Goal: Information Seeking & Learning: Learn about a topic

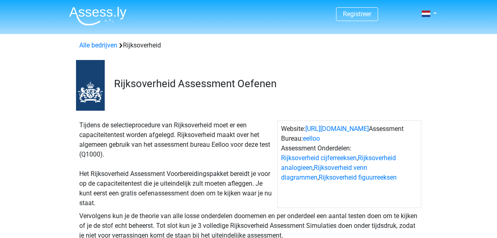
scroll to position [223, 0]
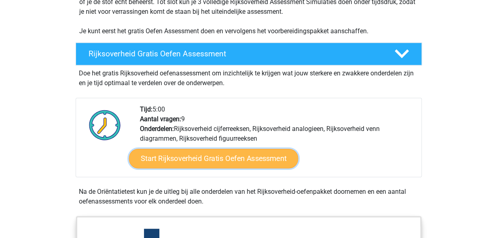
click at [259, 157] on link "Start Rijksoverheid Gratis Oefen Assessment" at bounding box center [214, 158] width 170 height 19
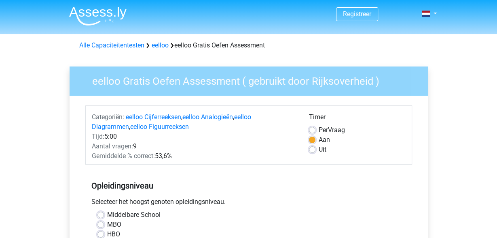
click at [115, 226] on label "MBO" at bounding box center [114, 224] width 14 height 10
click at [104, 226] on input "MBO" at bounding box center [101, 223] width 6 height 8
radio input "true"
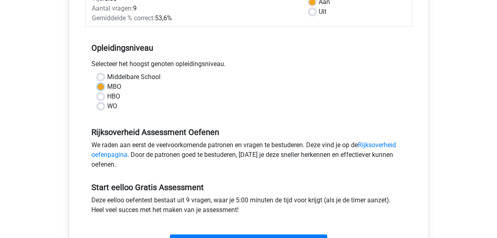
scroll to position [223, 0]
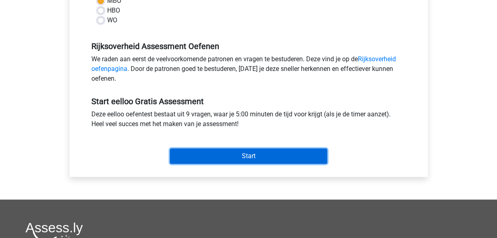
click at [266, 155] on input "Start" at bounding box center [248, 155] width 157 height 15
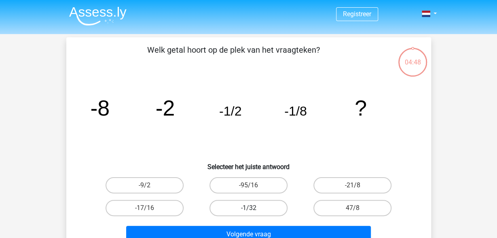
click at [273, 206] on label "-1/32" at bounding box center [249, 208] width 78 height 16
click at [254, 208] on input "-1/32" at bounding box center [250, 210] width 5 height 5
radio input "true"
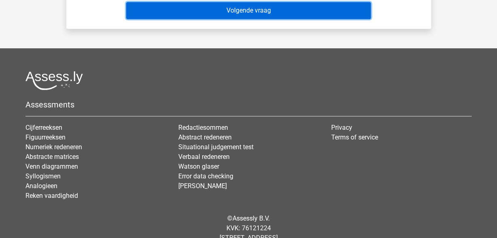
click at [246, 17] on button "Volgende vraag" at bounding box center [248, 10] width 245 height 17
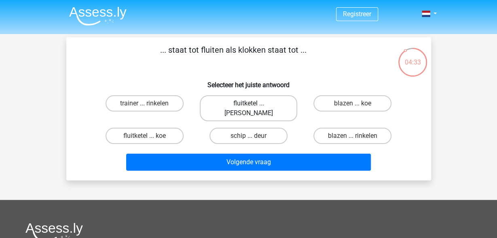
click at [267, 106] on label "fluitketel ... luiden" at bounding box center [249, 108] width 98 height 26
click at [254, 106] on input "fluitketel ... luiden" at bounding box center [250, 105] width 5 height 5
radio input "true"
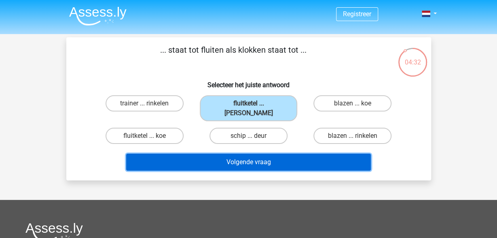
click at [262, 153] on button "Volgende vraag" at bounding box center [248, 161] width 245 height 17
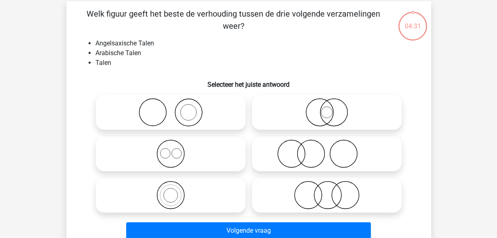
scroll to position [37, 0]
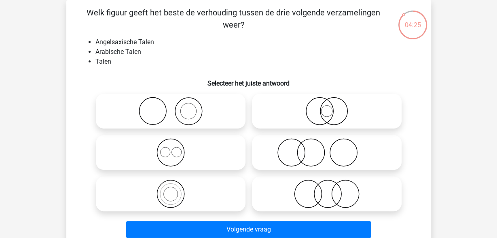
drag, startPoint x: 190, startPoint y: 115, endPoint x: 293, endPoint y: 102, distance: 103.6
click at [293, 102] on div at bounding box center [249, 152] width 312 height 124
click at [320, 112] on icon at bounding box center [326, 111] width 143 height 28
click at [327, 107] on input "radio" at bounding box center [329, 104] width 5 height 5
radio input "true"
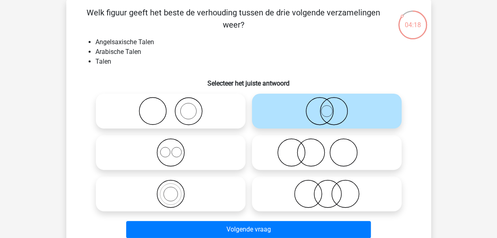
click at [334, 200] on icon at bounding box center [326, 193] width 143 height 28
click at [332, 189] on input "radio" at bounding box center [329, 186] width 5 height 5
radio input "true"
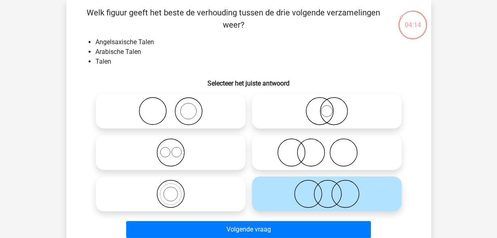
click at [176, 194] on icon at bounding box center [170, 193] width 143 height 28
click at [176, 189] on input "radio" at bounding box center [173, 186] width 5 height 5
radio input "true"
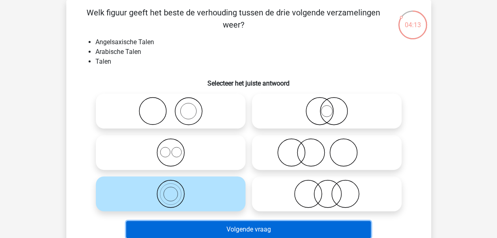
click at [268, 229] on button "Volgende vraag" at bounding box center [248, 229] width 245 height 17
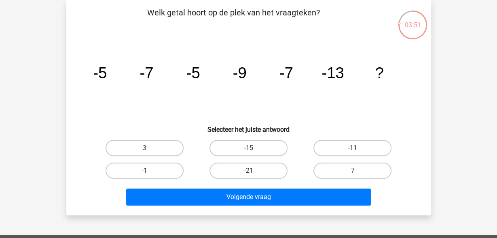
click at [344, 147] on label "-11" at bounding box center [353, 148] width 78 height 16
click at [353, 148] on input "-11" at bounding box center [355, 150] width 5 height 5
radio input "true"
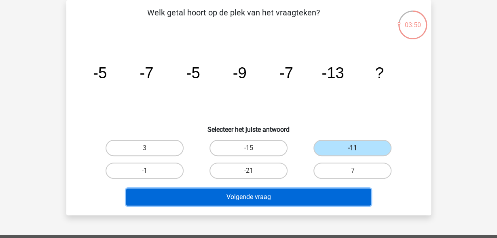
click at [265, 196] on button "Volgende vraag" at bounding box center [248, 196] width 245 height 17
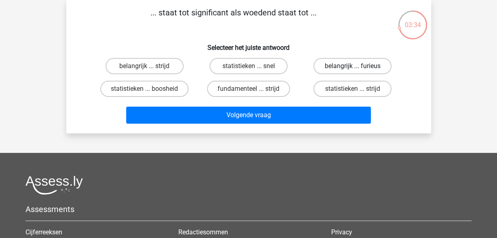
click at [371, 67] on label "belangrijk ... furieus" at bounding box center [353, 66] width 78 height 16
click at [358, 67] on input "belangrijk ... furieus" at bounding box center [355, 68] width 5 height 5
radio input "true"
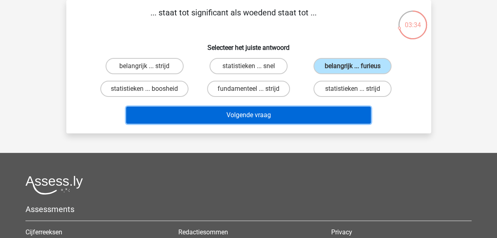
click at [255, 110] on button "Volgende vraag" at bounding box center [248, 114] width 245 height 17
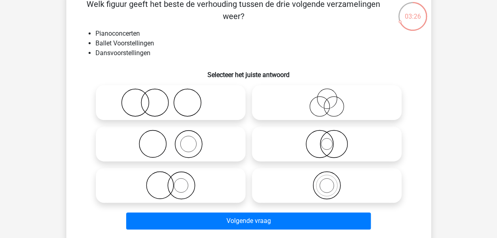
scroll to position [47, 0]
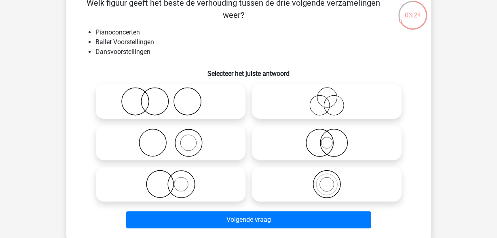
click at [325, 101] on circle at bounding box center [334, 106] width 20 height 20
click at [327, 97] on input "radio" at bounding box center [329, 94] width 5 height 5
radio input "true"
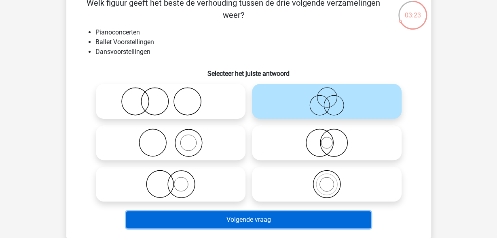
click at [243, 218] on button "Volgende vraag" at bounding box center [248, 219] width 245 height 17
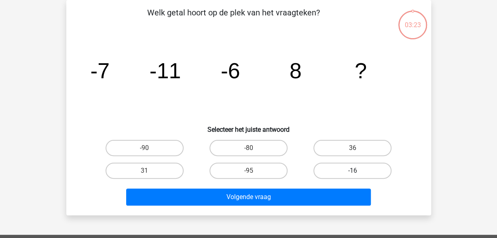
scroll to position [37, 0]
click at [353, 147] on label "36" at bounding box center [353, 148] width 78 height 16
click at [353, 148] on input "36" at bounding box center [355, 150] width 5 height 5
radio input "true"
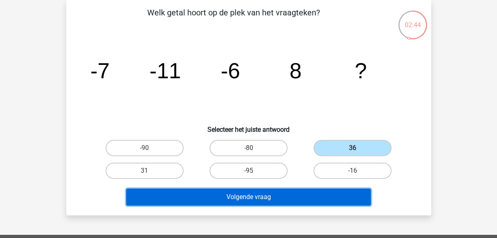
click at [226, 200] on button "Volgende vraag" at bounding box center [248, 196] width 245 height 17
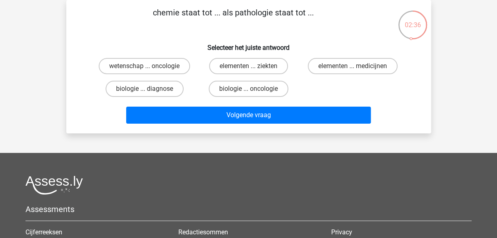
drag, startPoint x: 273, startPoint y: 11, endPoint x: 234, endPoint y: 13, distance: 38.6
click at [234, 13] on p "chemie staat tot ... als pathologie staat tot ..." at bounding box center [233, 18] width 309 height 24
copy p "pathologie"
click at [267, 64] on label "elementen ... ziekten" at bounding box center [248, 66] width 79 height 16
click at [254, 66] on input "elementen ... ziekten" at bounding box center [250, 68] width 5 height 5
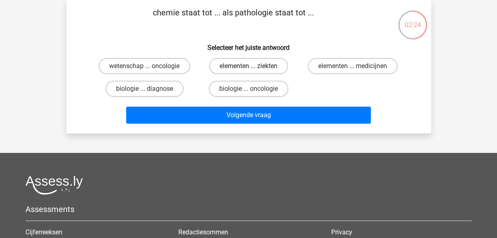
radio input "true"
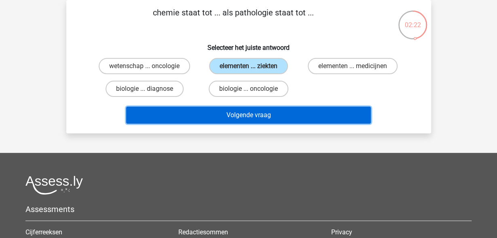
click at [290, 116] on button "Volgende vraag" at bounding box center [248, 114] width 245 height 17
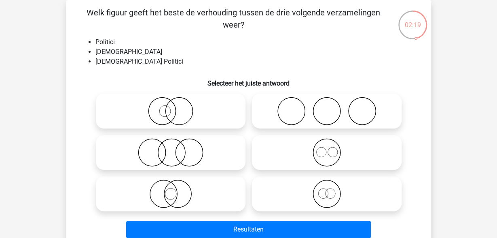
click at [352, 188] on icon at bounding box center [326, 193] width 143 height 28
click at [332, 188] on input "radio" at bounding box center [329, 186] width 5 height 5
radio input "true"
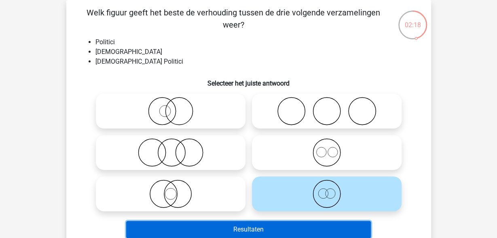
click at [277, 234] on button "Resultaten" at bounding box center [248, 229] width 245 height 17
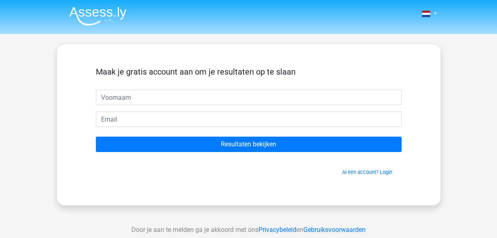
click at [208, 94] on input "text" at bounding box center [249, 96] width 306 height 15
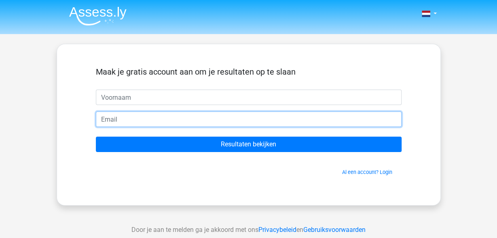
click at [134, 122] on input "email" at bounding box center [249, 118] width 306 height 15
paste input "cukagqyhzejmoylshw@xfavaj.com"
type input "cukagqyhzejmoylshw@xfavaj.com"
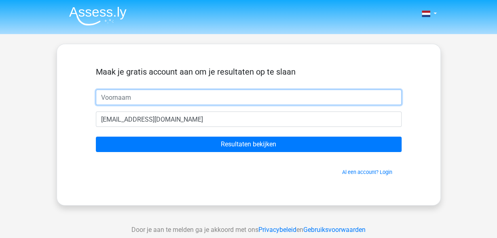
click at [142, 100] on input "text" at bounding box center [249, 96] width 306 height 15
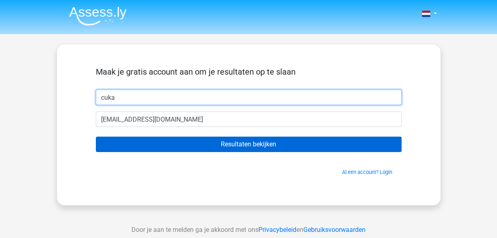
type input "cuka"
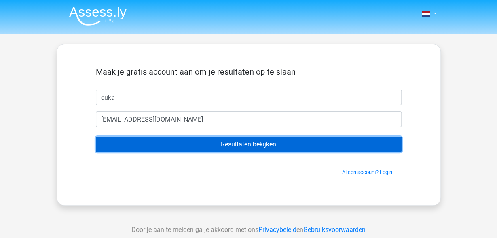
click at [304, 139] on input "Resultaten bekijken" at bounding box center [249, 143] width 306 height 15
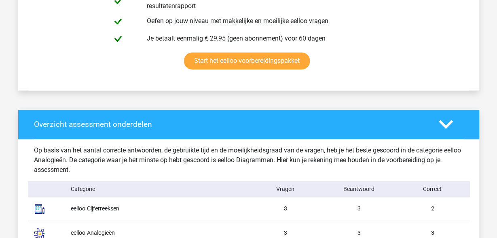
scroll to position [671, 0]
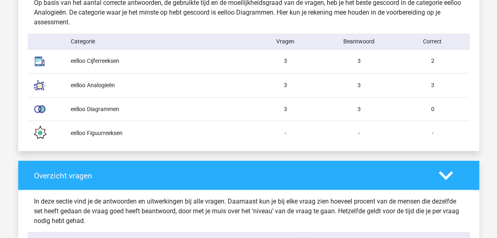
click at [38, 109] on img at bounding box center [40, 109] width 20 height 20
click at [96, 143] on div "eelloo Figuurreeksen - - -" at bounding box center [249, 132] width 442 height 24
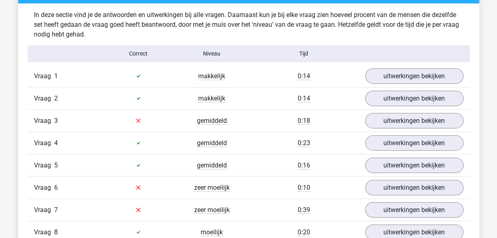
scroll to position [894, 0]
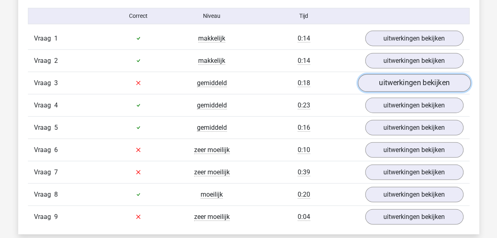
click at [412, 83] on link "uitwerkingen bekijken" at bounding box center [414, 83] width 113 height 18
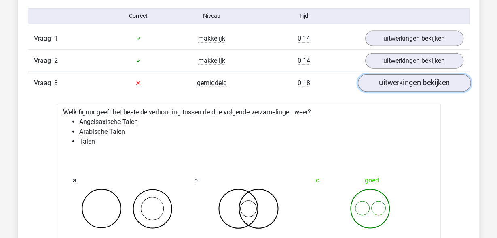
click at [413, 80] on link "uitwerkingen bekijken" at bounding box center [414, 83] width 113 height 18
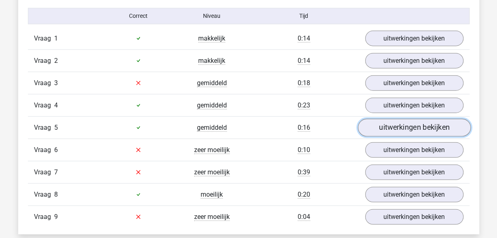
click at [403, 126] on link "uitwerkingen bekijken" at bounding box center [414, 128] width 113 height 18
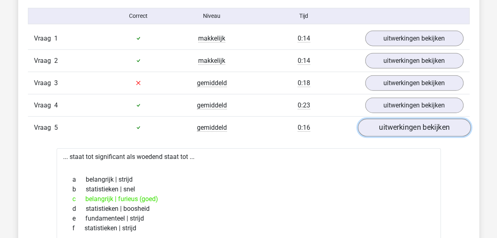
click at [404, 123] on link "uitwerkingen bekijken" at bounding box center [414, 128] width 113 height 18
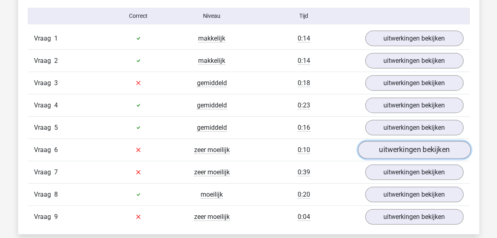
click at [395, 146] on link "uitwerkingen bekijken" at bounding box center [414, 150] width 113 height 18
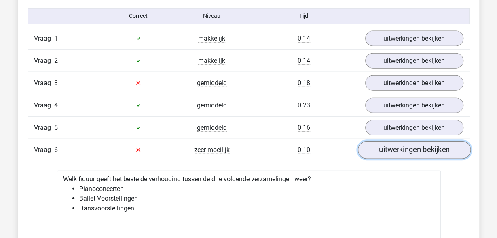
click at [395, 144] on link "uitwerkingen bekijken" at bounding box center [414, 150] width 113 height 18
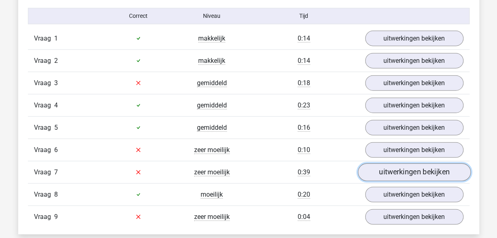
click at [395, 166] on link "uitwerkingen bekijken" at bounding box center [414, 172] width 113 height 18
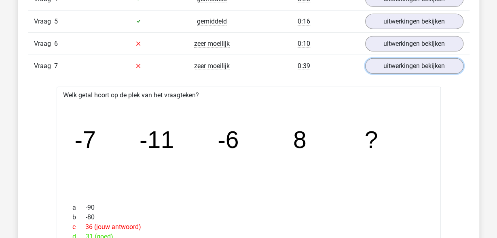
scroll to position [995, 0]
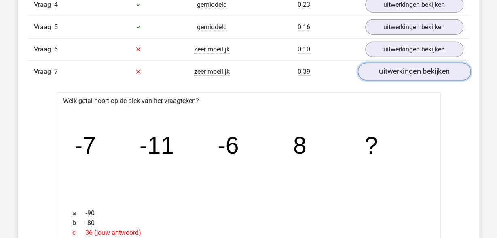
click at [395, 68] on link "uitwerkingen bekijken" at bounding box center [414, 72] width 113 height 18
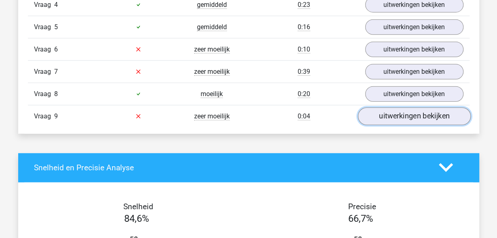
click at [408, 116] on link "uitwerkingen bekijken" at bounding box center [414, 116] width 113 height 18
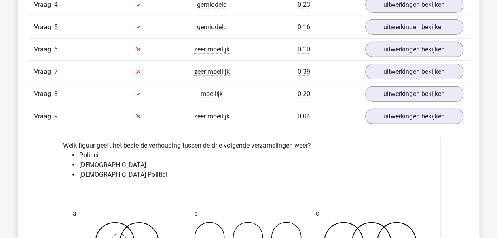
click at [403, 105] on div "Vraag 9 zeer moeilijk 0:04 uitwerkingen bekijken" at bounding box center [249, 116] width 442 height 22
click at [400, 107] on link "uitwerkingen bekijken" at bounding box center [414, 116] width 113 height 18
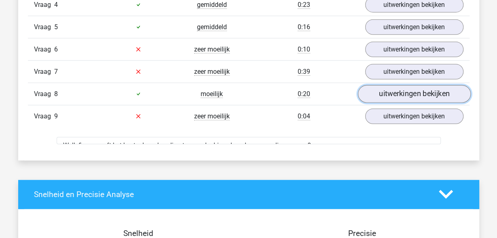
click at [406, 88] on link "uitwerkingen bekijken" at bounding box center [414, 94] width 113 height 18
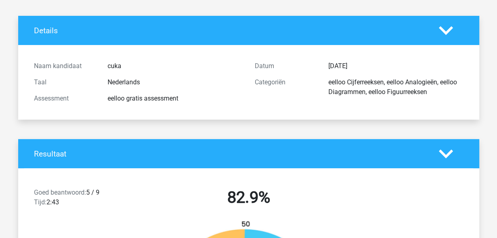
scroll to position [0, 0]
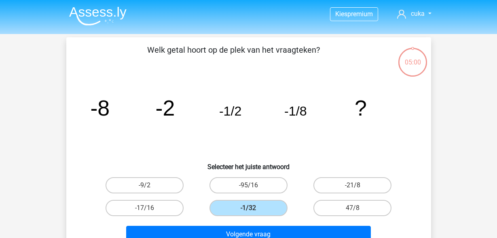
scroll to position [37, 0]
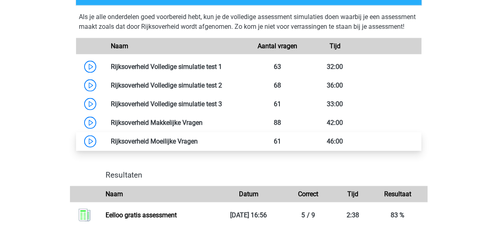
scroll to position [809, 0]
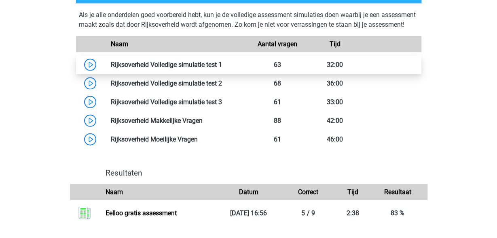
click at [222, 68] on link at bounding box center [222, 65] width 0 height 8
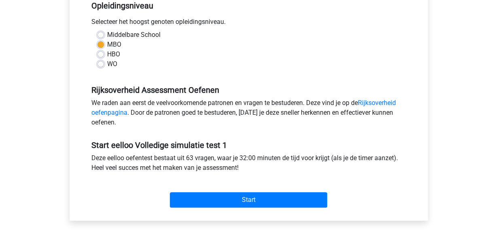
scroll to position [223, 0]
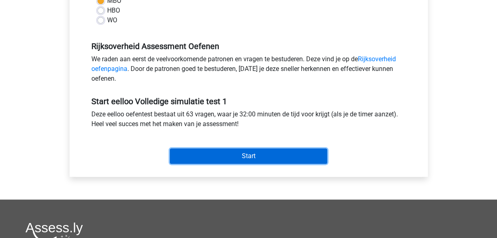
click at [242, 151] on input "Start" at bounding box center [248, 155] width 157 height 15
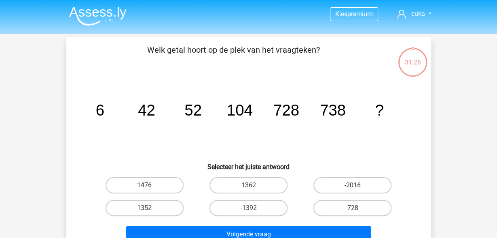
click at [149, 187] on input "1476" at bounding box center [146, 187] width 5 height 5
radio input "true"
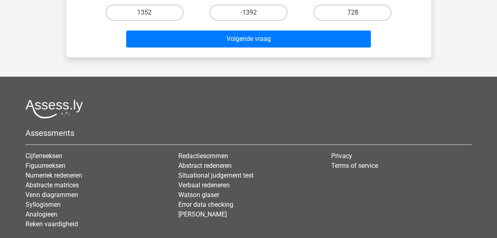
scroll to position [223, 0]
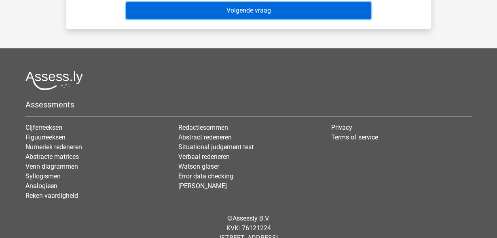
click at [242, 9] on button "Volgende vraag" at bounding box center [248, 10] width 245 height 17
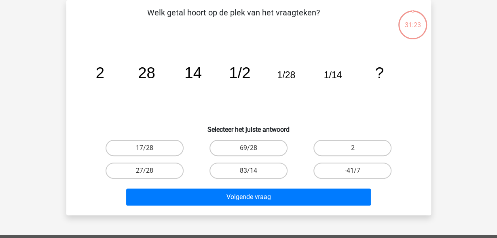
scroll to position [37, 0]
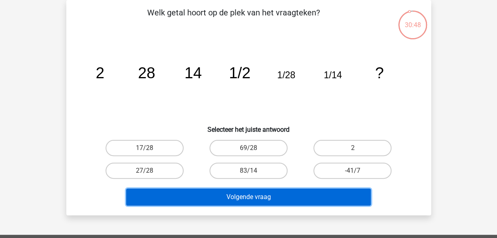
click at [271, 200] on button "Volgende vraag" at bounding box center [248, 196] width 245 height 17
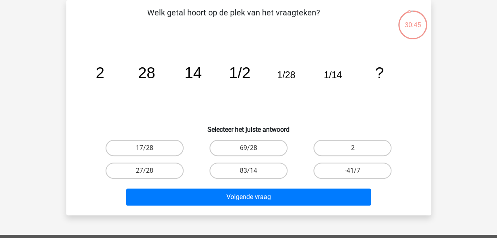
click at [409, 120] on h6 "Selecteer het juiste antwoord" at bounding box center [248, 126] width 339 height 14
click at [375, 146] on label "2" at bounding box center [353, 148] width 78 height 16
click at [358, 148] on input "2" at bounding box center [355, 150] width 5 height 5
radio input "true"
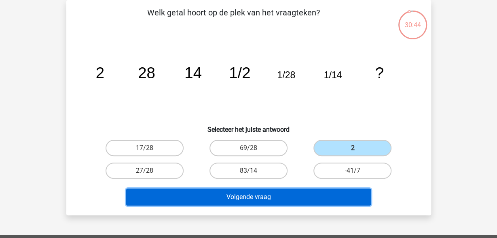
click at [272, 193] on button "Volgende vraag" at bounding box center [248, 196] width 245 height 17
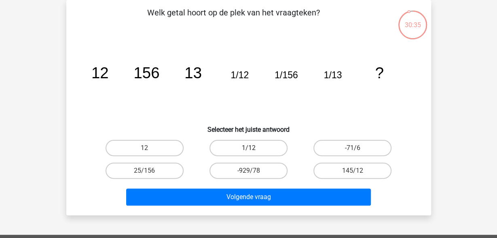
click at [248, 148] on label "1/12" at bounding box center [249, 148] width 78 height 16
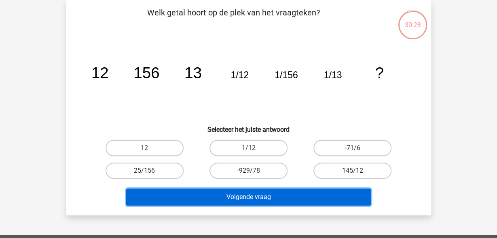
click at [283, 197] on button "Volgende vraag" at bounding box center [248, 196] width 245 height 17
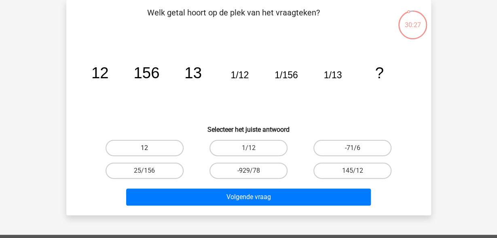
click at [175, 146] on label "12" at bounding box center [145, 148] width 78 height 16
click at [150, 148] on input "12" at bounding box center [146, 150] width 5 height 5
radio input "true"
click at [261, 207] on div "Volgende vraag" at bounding box center [249, 198] width 312 height 20
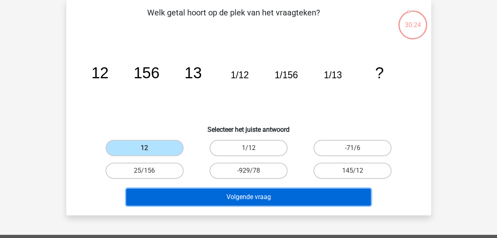
click at [266, 197] on button "Volgende vraag" at bounding box center [248, 196] width 245 height 17
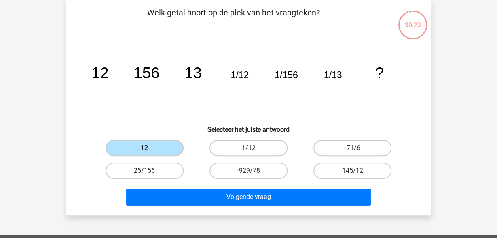
click at [157, 145] on label "12" at bounding box center [145, 148] width 78 height 16
click at [150, 148] on input "12" at bounding box center [146, 150] width 5 height 5
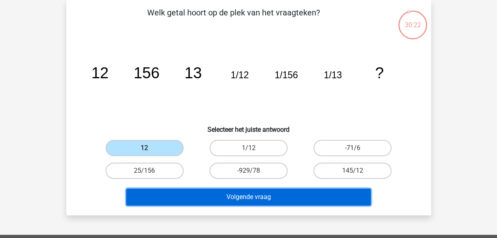
click at [244, 195] on button "Volgende vraag" at bounding box center [248, 196] width 245 height 17
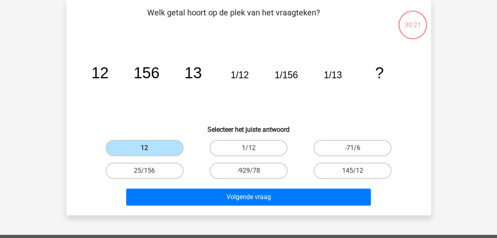
click at [256, 98] on icon "image/svg+xml 12 156 13 1/12 1/156 1/13 ?" at bounding box center [249, 78] width 326 height 82
click at [162, 153] on label "12" at bounding box center [145, 148] width 78 height 16
click at [150, 153] on input "12" at bounding box center [146, 150] width 5 height 5
click at [155, 167] on label "25/156" at bounding box center [145, 170] width 78 height 16
click at [150, 170] on input "25/156" at bounding box center [146, 172] width 5 height 5
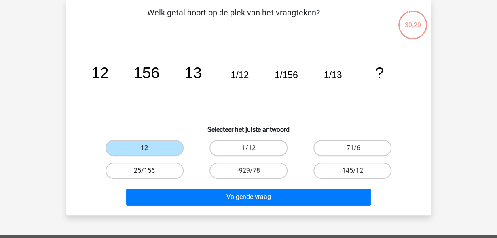
radio input "true"
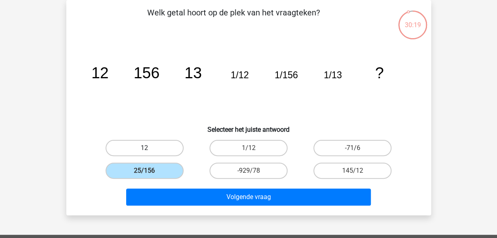
click at [155, 151] on label "12" at bounding box center [145, 148] width 78 height 16
click at [150, 151] on input "12" at bounding box center [146, 150] width 5 height 5
radio input "true"
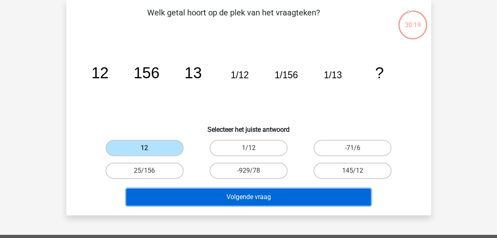
click at [263, 198] on button "Volgende vraag" at bounding box center [248, 196] width 245 height 17
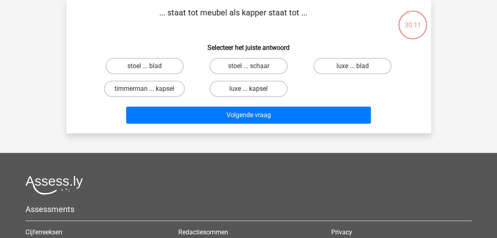
click at [250, 68] on input "stoel ... schaar" at bounding box center [250, 68] width 5 height 5
radio input "true"
click at [282, 125] on div "Volgende vraag" at bounding box center [249, 116] width 312 height 20
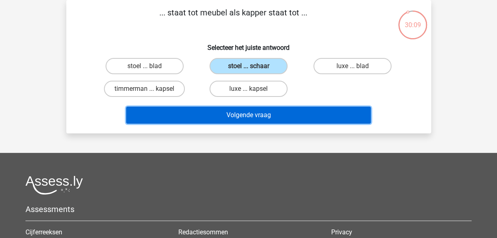
click at [277, 119] on button "Volgende vraag" at bounding box center [248, 114] width 245 height 17
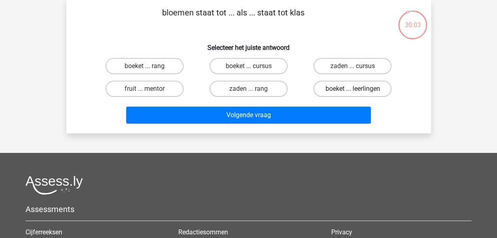
click at [362, 94] on label "boeket ... leerlingen" at bounding box center [353, 89] width 78 height 16
click at [358, 94] on input "boeket ... leerlingen" at bounding box center [355, 91] width 5 height 5
radio input "true"
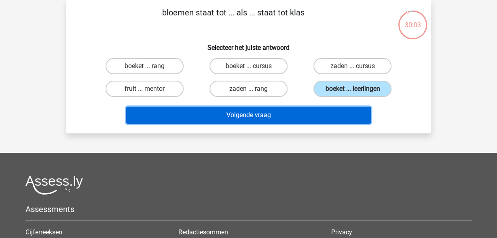
click at [283, 118] on button "Volgende vraag" at bounding box center [248, 114] width 245 height 17
